Goal: Transaction & Acquisition: Purchase product/service

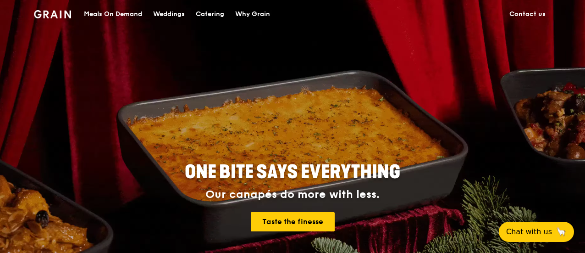
click at [203, 14] on div "Catering" at bounding box center [210, 13] width 28 height 27
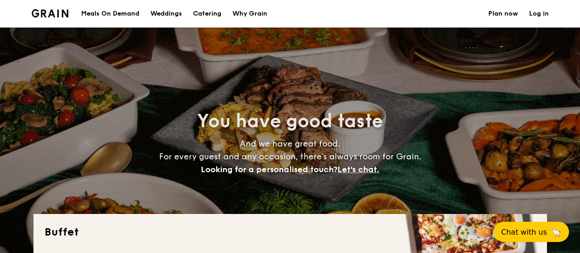
select select
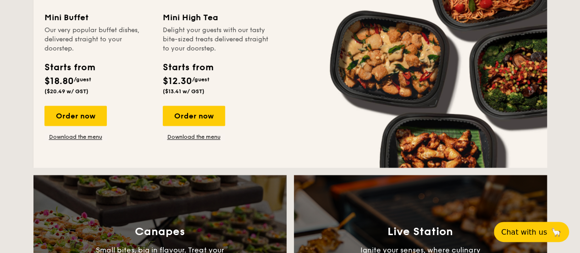
scroll to position [596, 0]
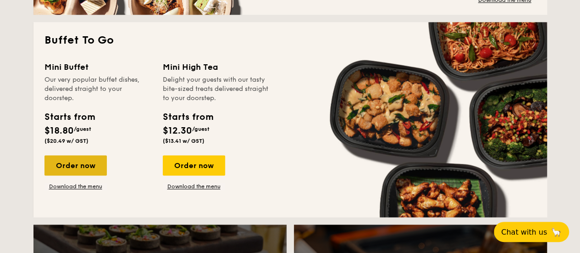
click at [89, 166] on div "Order now" at bounding box center [75, 165] width 62 height 20
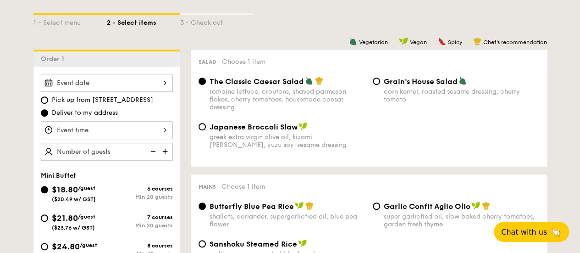
scroll to position [229, 0]
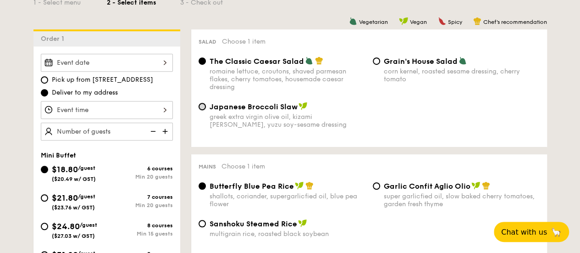
click at [201, 107] on input "Japanese Broccoli Slaw greek extra virgin olive oil, kizami nori, ginger, yuzu …" at bounding box center [201, 106] width 7 height 7
radio input "true"
click at [200, 59] on input "The Classic Caesar Salad romaine lettuce, croutons, shaved parmesan flakes, che…" at bounding box center [201, 60] width 7 height 7
radio input "true"
click at [379, 61] on input "Grain's House Salad corn kernel, roasted sesame dressing, cherry tomato" at bounding box center [376, 60] width 7 height 7
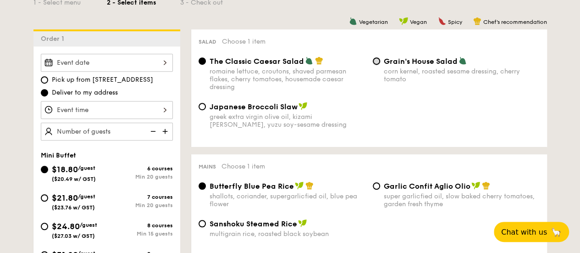
radio input "true"
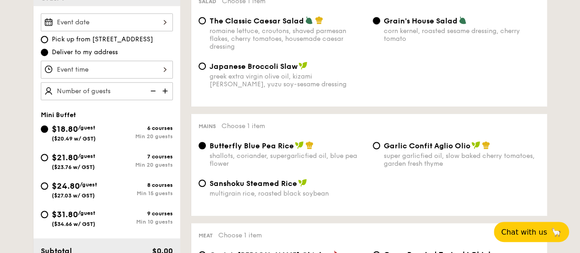
scroll to position [321, 0]
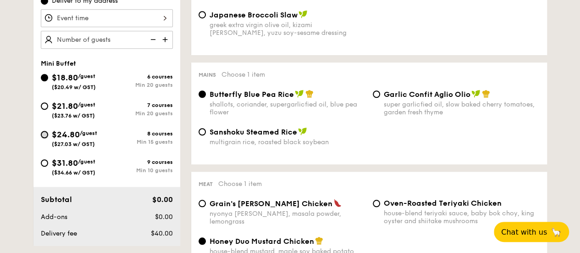
click at [45, 134] on input "$24.80 /guest ($27.03 w/ GST) 8 courses Min 15 guests" at bounding box center [44, 134] width 7 height 7
radio input "true"
radio input "false"
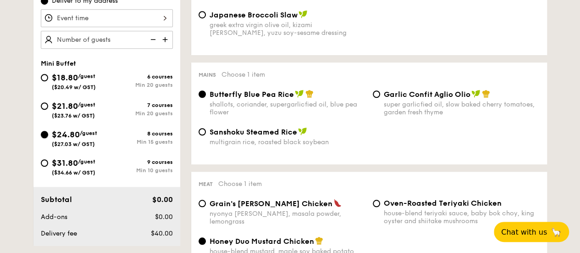
radio input "true"
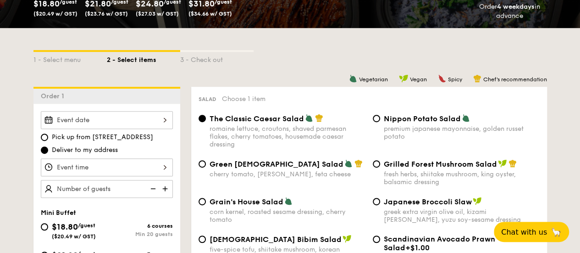
scroll to position [229, 0]
